Goal: Task Accomplishment & Management: Use online tool/utility

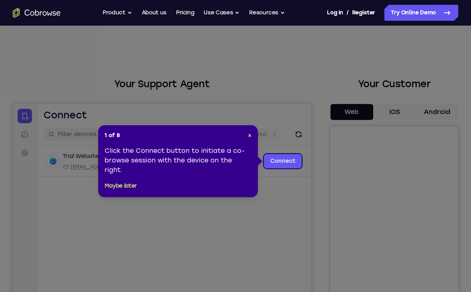
click at [286, 171] on icon at bounding box center [235, 146] width 471 height 292
click at [293, 167] on link "Connect" at bounding box center [283, 161] width 38 height 14
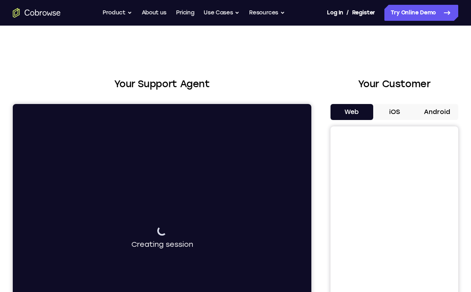
click at [441, 112] on button "Android" at bounding box center [437, 112] width 43 height 16
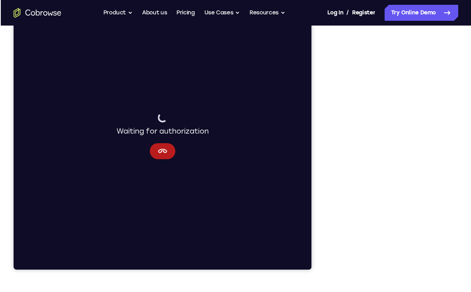
scroll to position [102, 0]
click at [443, 9] on icon at bounding box center [448, 13] width 10 height 10
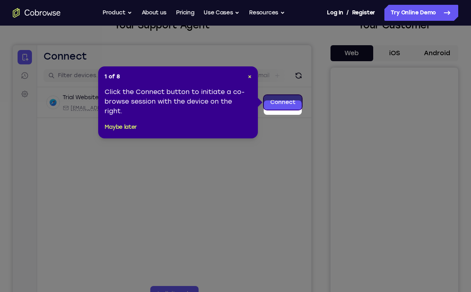
scroll to position [58, 0]
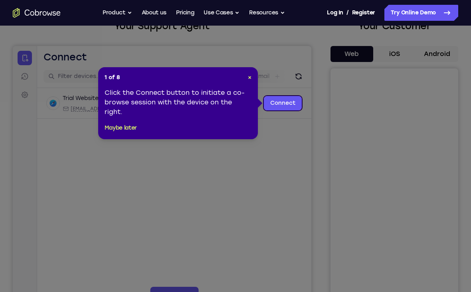
click at [272, 197] on icon at bounding box center [235, 154] width 471 height 308
click at [248, 80] on span "×" at bounding box center [250, 77] width 4 height 7
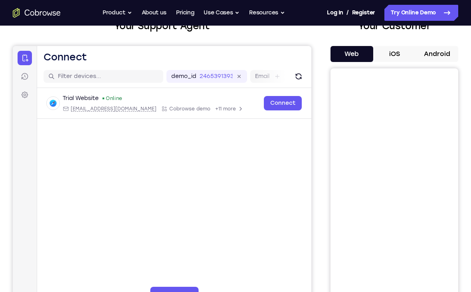
click at [397, 54] on button "iOS" at bounding box center [395, 54] width 43 height 16
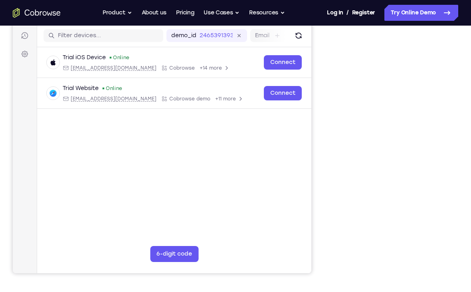
scroll to position [0, 0]
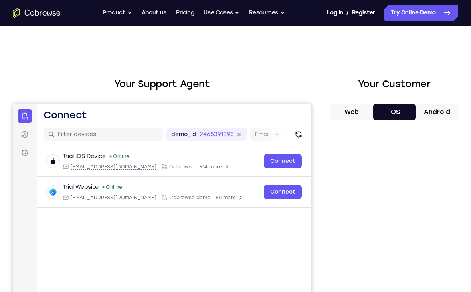
click at [459, 181] on div "Your Support Agent Your Customer Web iOS Android Next Steps We’d be happy to gi…" at bounding box center [235, 289] width 471 height 527
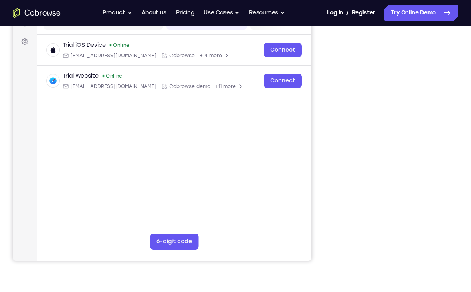
scroll to position [122, 0]
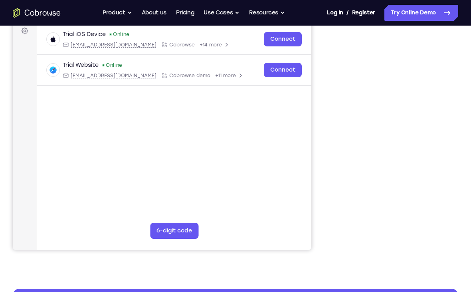
click at [440, 282] on div "Your Support Agent Your Customer Web iOS Android Next Steps We’d be happy to gi…" at bounding box center [235, 167] width 471 height 527
click at [400, 263] on div "Your Support Agent Your Customer Web iOS Android Next Steps We’d be happy to gi…" at bounding box center [235, 167] width 471 height 527
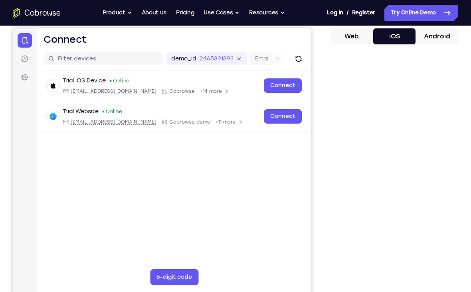
scroll to position [69, 0]
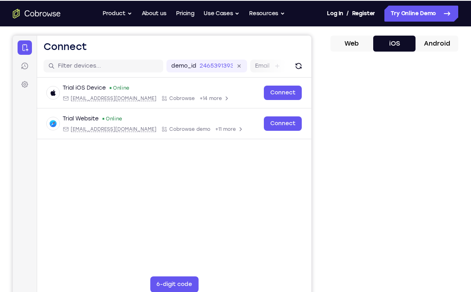
click at [311, 235] on main "demo_id 2465391393 2465391393 Email User ID Device ID Device name 6-digit code …" at bounding box center [174, 189] width 274 height 268
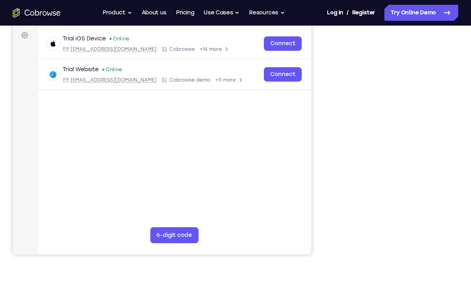
scroll to position [127, 0]
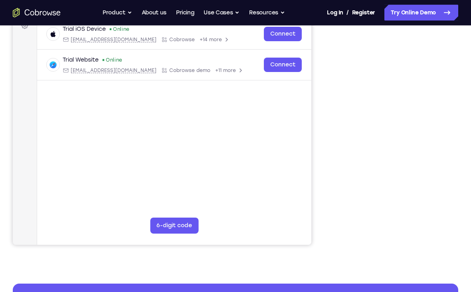
click at [385, 263] on div "Your Support Agent Your Customer Web iOS Android Next Steps We’d be happy to gi…" at bounding box center [235, 162] width 471 height 527
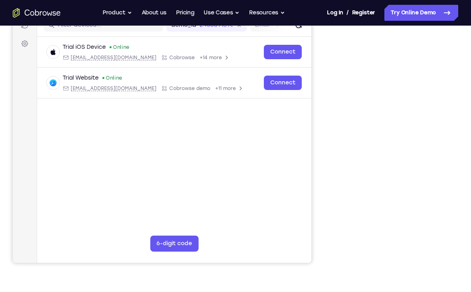
scroll to position [108, 0]
